Goal: Transaction & Acquisition: Purchase product/service

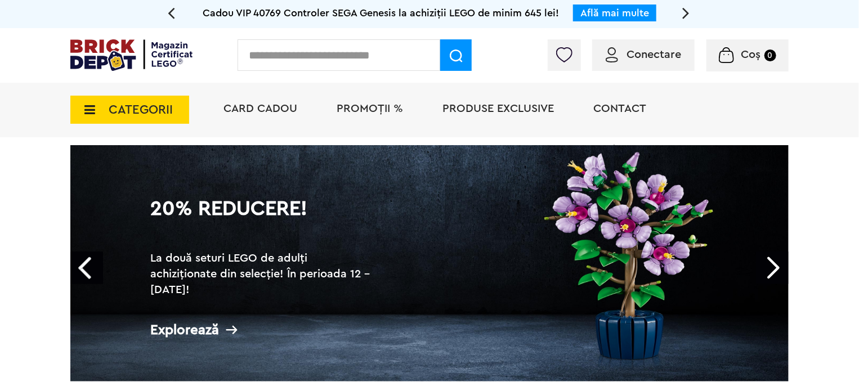
click at [485, 106] on span "Produse exclusive" at bounding box center [498, 108] width 111 height 11
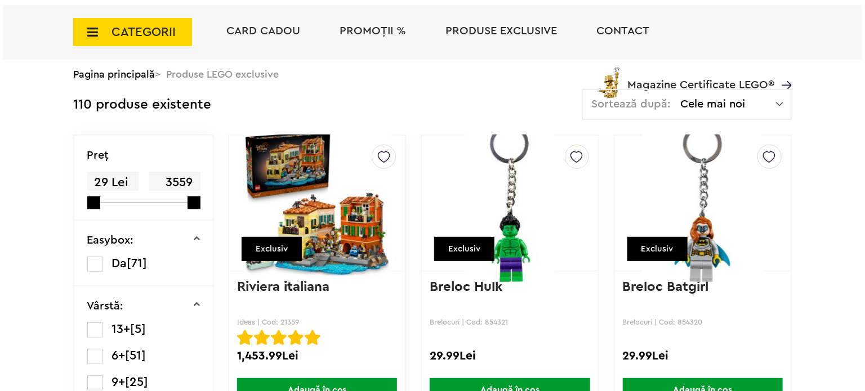
scroll to position [28, 0]
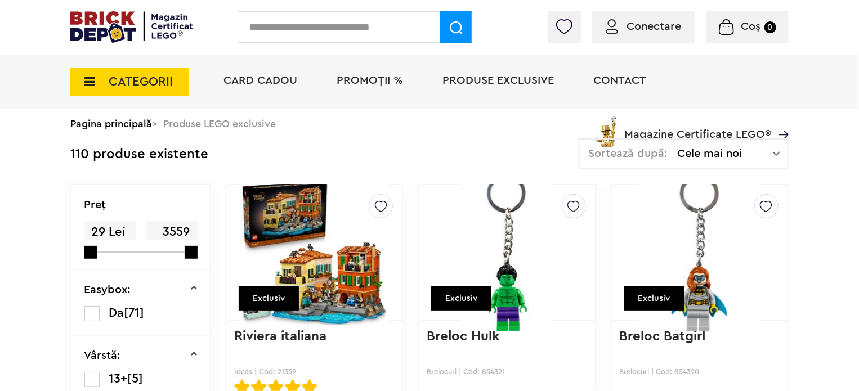
click at [267, 25] on input "text" at bounding box center [339, 27] width 203 height 32
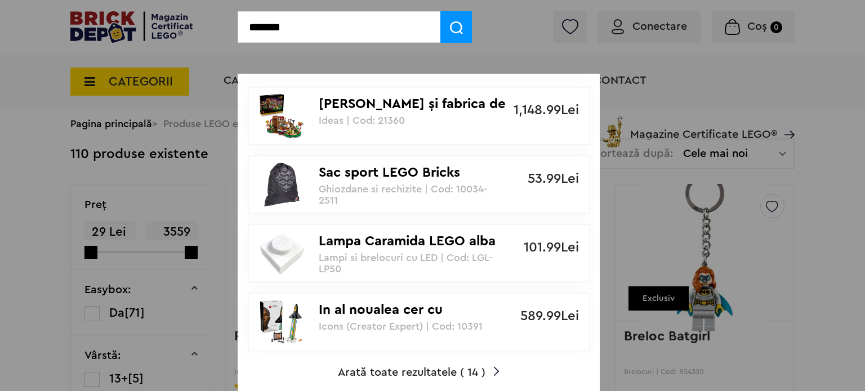
type input "*******"
click at [349, 115] on p "Ideas | Cod: 21360" at bounding box center [413, 120] width 188 height 11
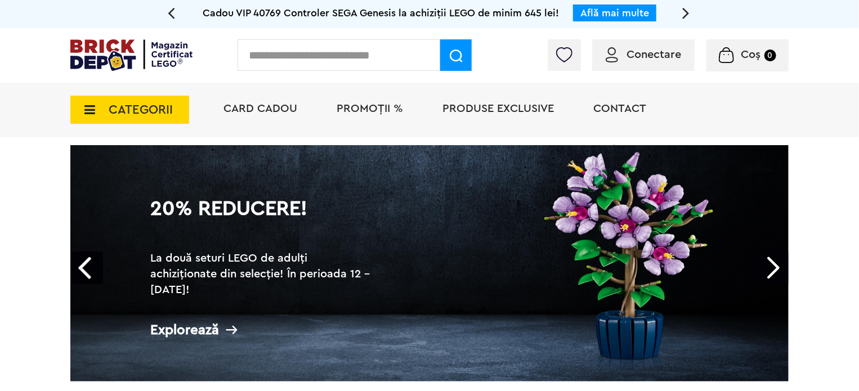
click at [374, 110] on span "PROMOȚII %" at bounding box center [370, 108] width 66 height 11
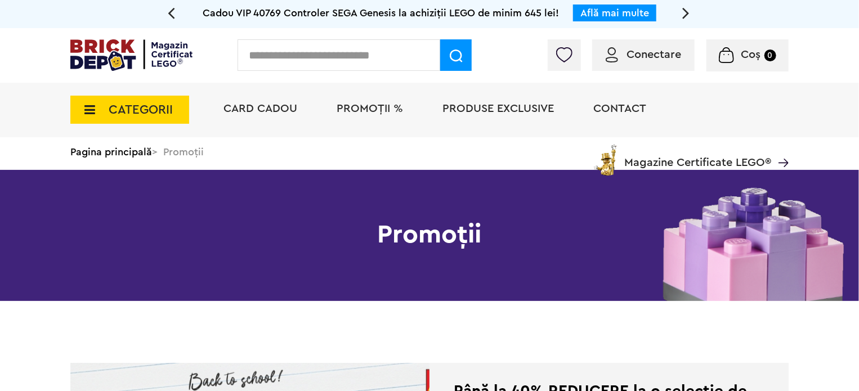
click at [506, 108] on span "Produse exclusive" at bounding box center [498, 108] width 111 height 11
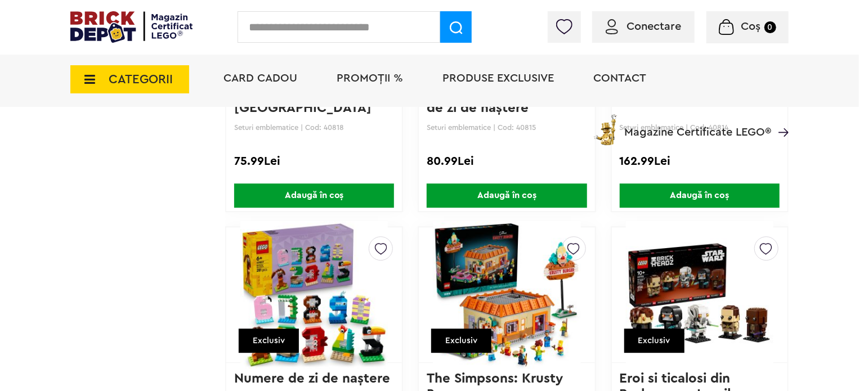
scroll to position [1464, 0]
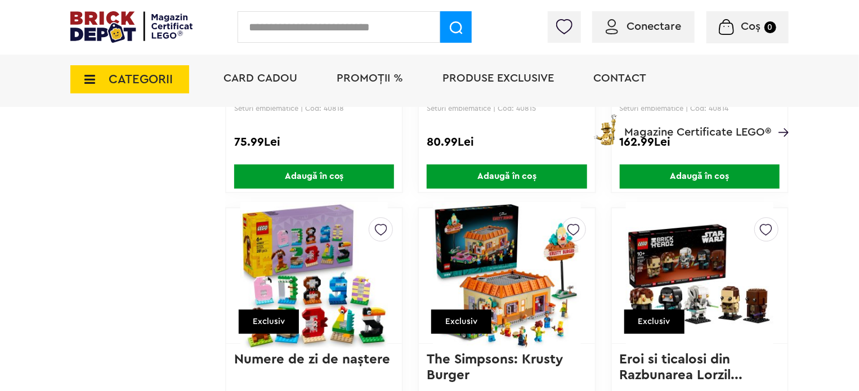
click at [128, 75] on span "CATEGORII" at bounding box center [141, 79] width 64 height 12
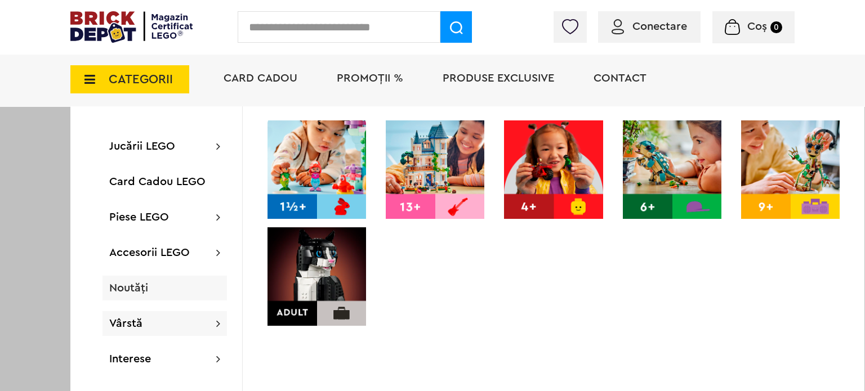
click at [115, 288] on span "Noutăți" at bounding box center [128, 288] width 39 height 11
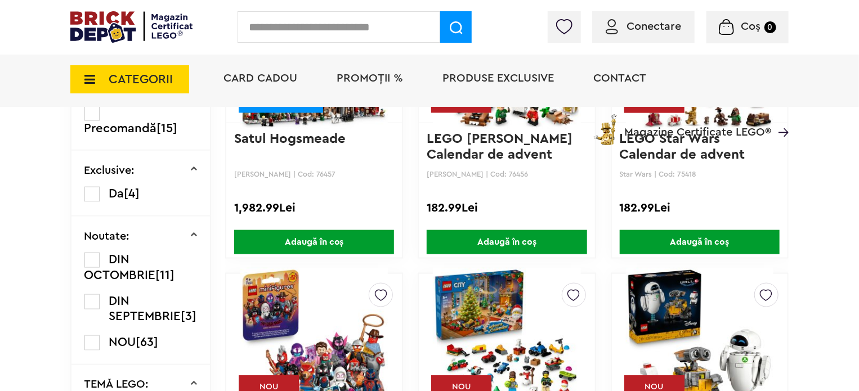
scroll to position [704, 0]
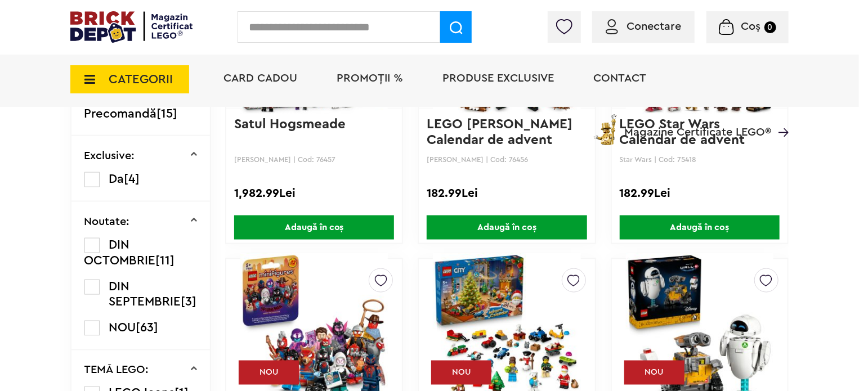
click at [90, 240] on label at bounding box center [91, 245] width 15 height 15
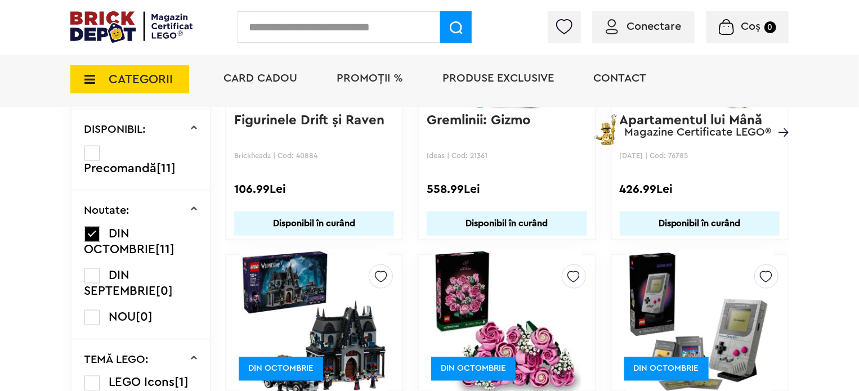
scroll to position [676, 0]
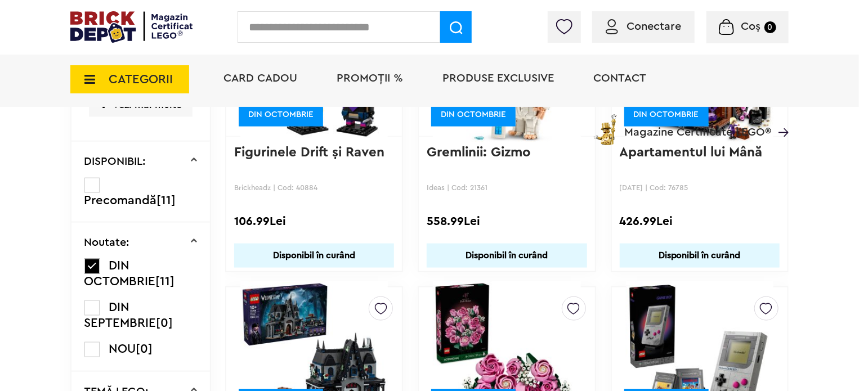
click at [94, 312] on label at bounding box center [91, 308] width 15 height 15
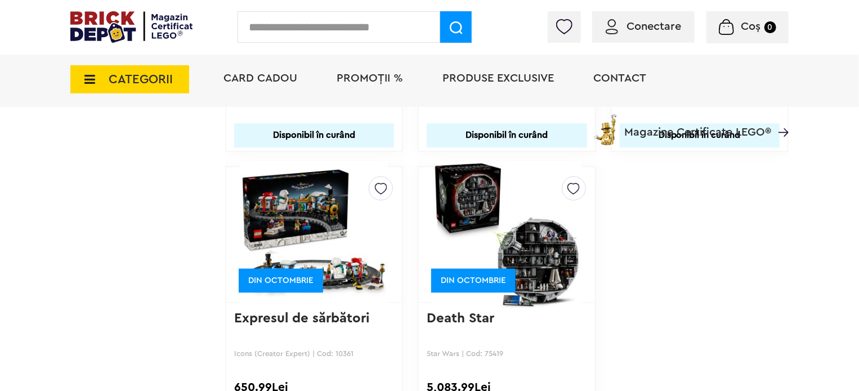
scroll to position [1351, 0]
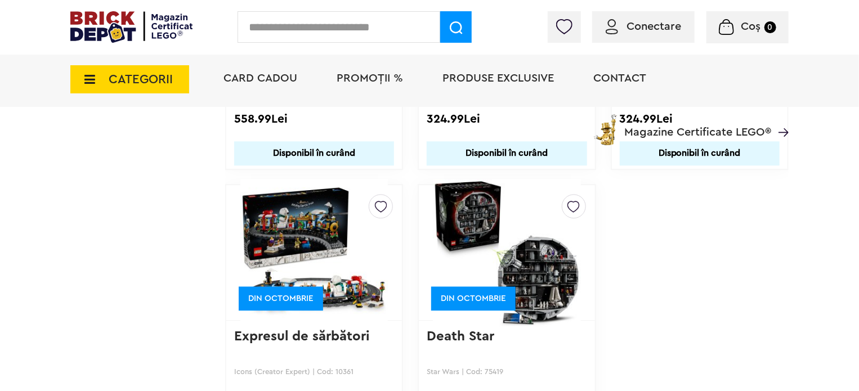
click at [310, 213] on img at bounding box center [314, 253] width 148 height 158
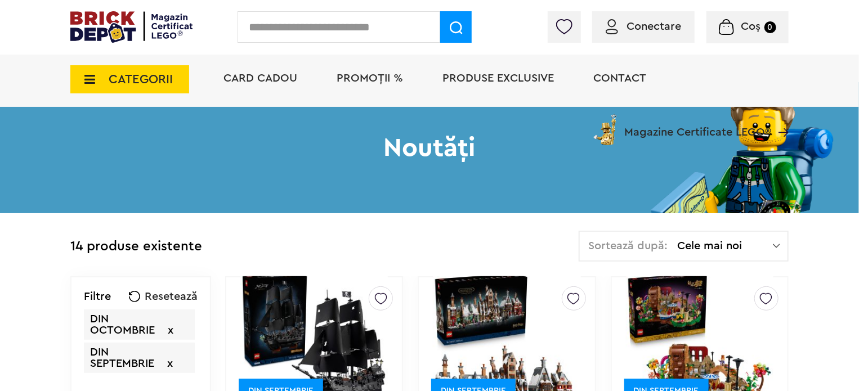
scroll to position [225, 0]
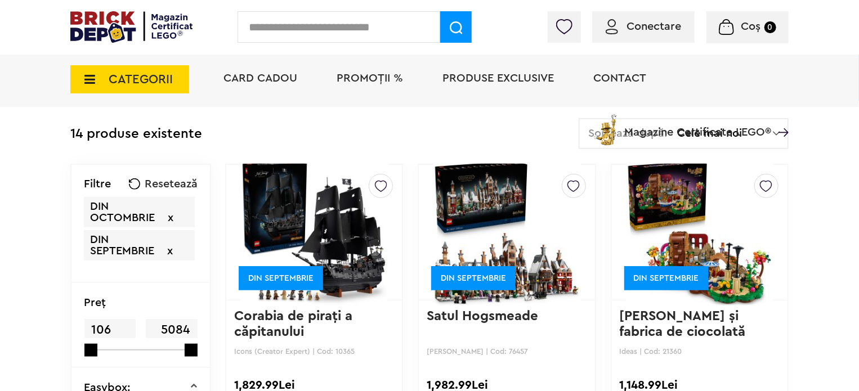
click at [667, 197] on img at bounding box center [700, 233] width 148 height 158
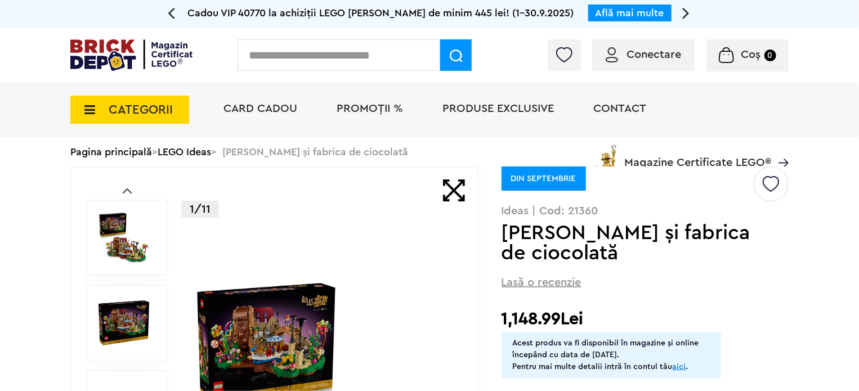
scroll to position [113, 0]
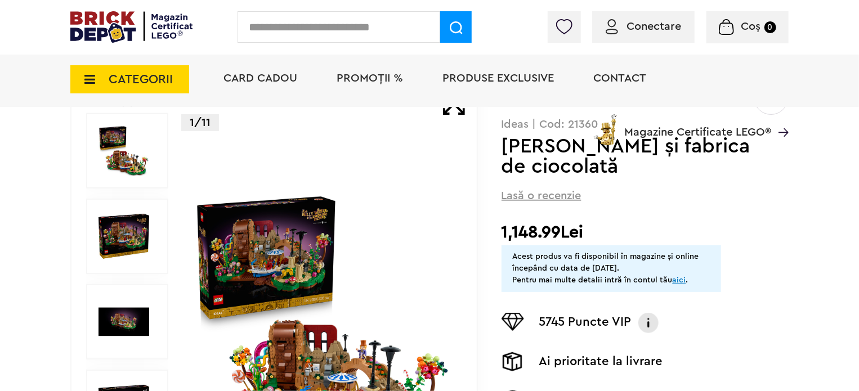
click at [678, 279] on link "aici" at bounding box center [680, 280] width 14 height 8
